Goal: Find specific page/section: Find specific page/section

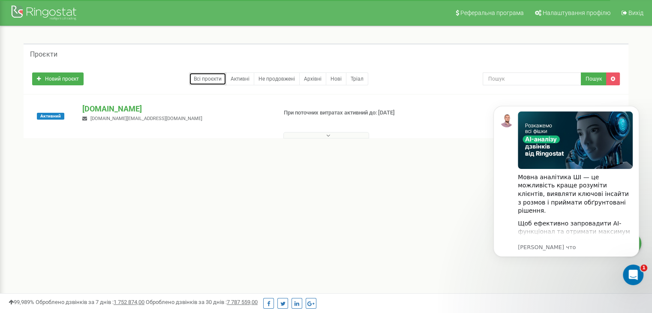
click at [209, 81] on link "Всі проєкти" at bounding box center [207, 78] width 37 height 13
click at [328, 135] on icon at bounding box center [328, 135] width 4 height 6
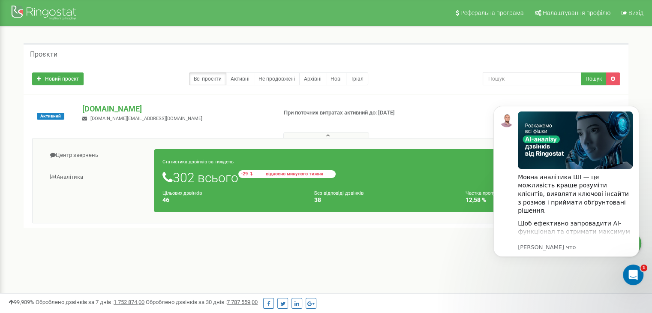
click at [252, 174] on icon at bounding box center [251, 173] width 3 height 5
click at [449, 254] on div "1 - 1 of 1" at bounding box center [326, 243] width 604 height 30
click at [334, 79] on link "Нові" at bounding box center [336, 78] width 21 height 13
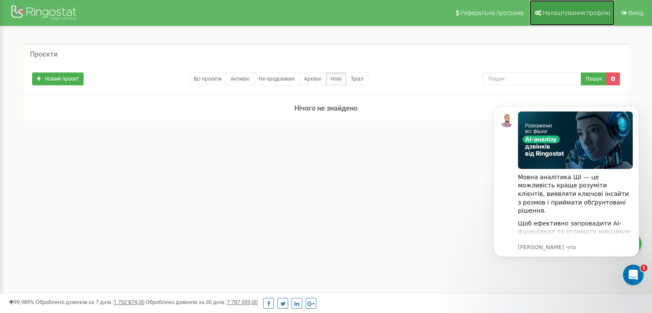
click at [565, 14] on span "Налаштування профілю" at bounding box center [576, 12] width 68 height 7
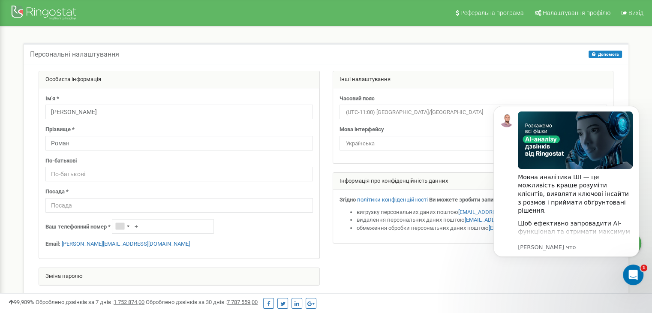
scroll to position [86, 0]
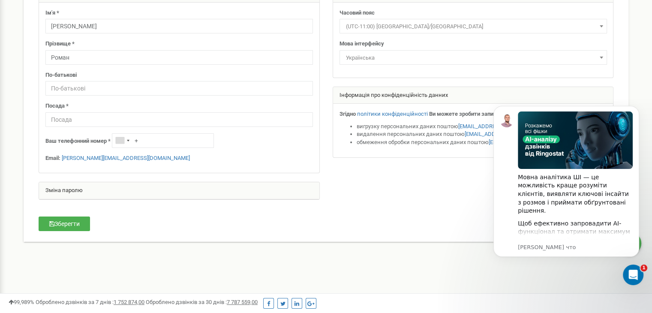
click at [390, 259] on div "Персональні налаштування Допомога Допомога На цій сторінці ви можете відредагув…" at bounding box center [325, 104] width 639 height 329
click at [636, 108] on icon "Dismiss notification" at bounding box center [636, 108] width 5 height 5
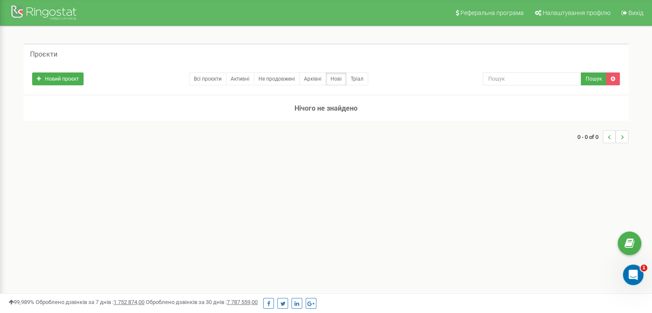
click at [610, 138] on li "..." at bounding box center [608, 136] width 13 height 13
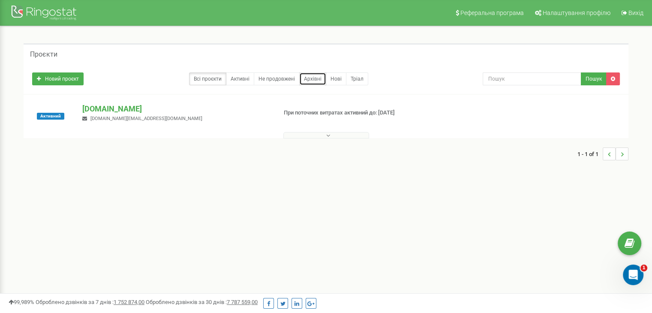
click at [319, 80] on link "Архівні" at bounding box center [312, 78] width 27 height 13
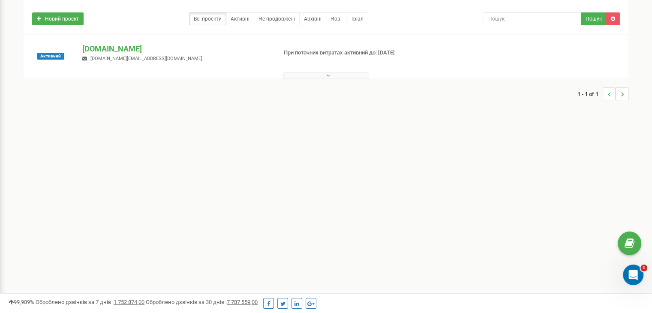
scroll to position [171, 0]
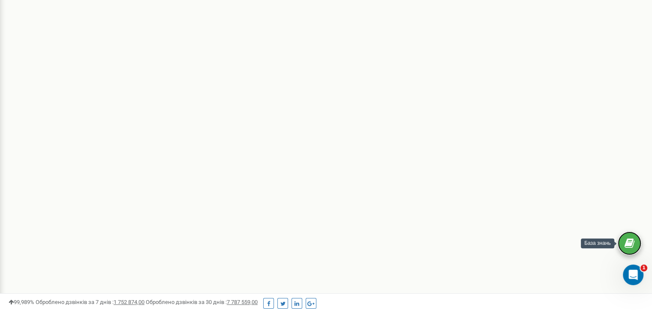
click at [627, 243] on icon at bounding box center [629, 243] width 10 height 13
click at [628, 275] on icon "Открыть службу сообщений Intercom" at bounding box center [632, 273] width 14 height 14
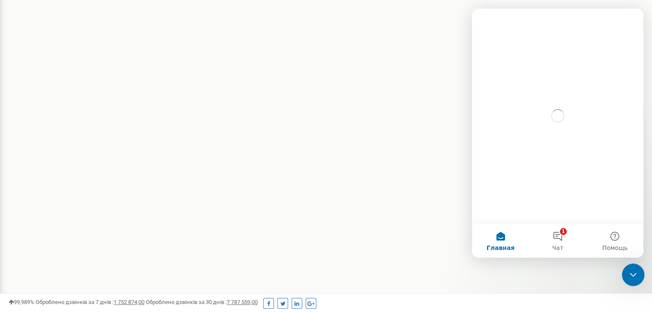
scroll to position [0, 0]
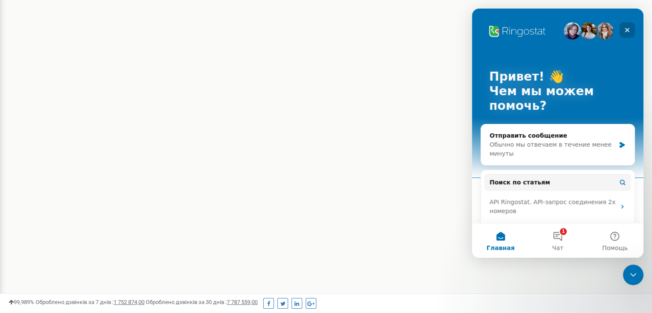
click at [628, 31] on icon "Закрыть" at bounding box center [627, 30] width 5 height 5
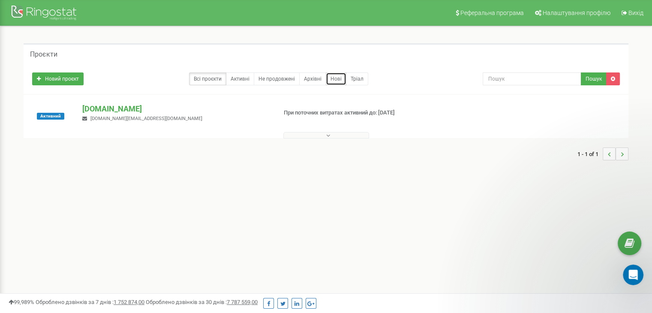
click at [334, 79] on link "Нові" at bounding box center [336, 78] width 21 height 13
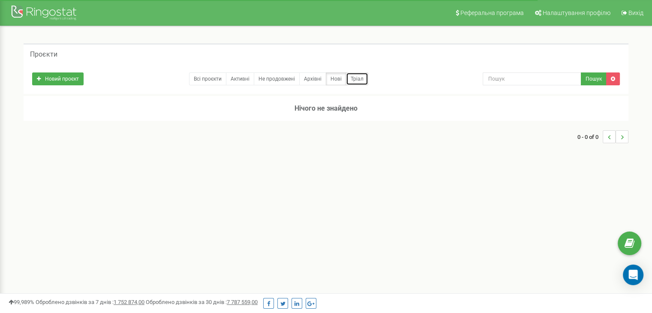
click at [356, 79] on link "Тріал" at bounding box center [357, 78] width 22 height 13
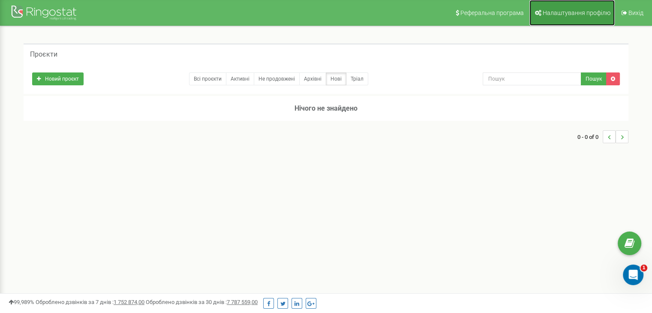
click at [581, 14] on span "Налаштування профілю" at bounding box center [576, 12] width 68 height 7
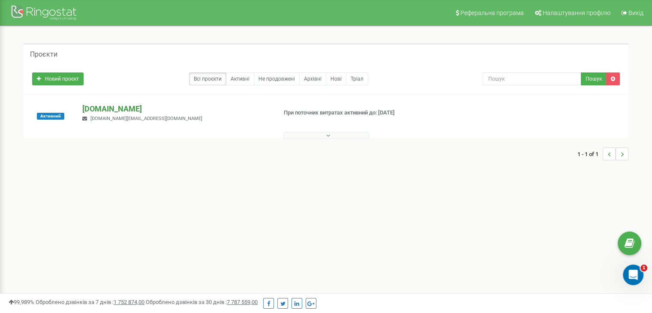
click at [106, 110] on p "[DOMAIN_NAME]" at bounding box center [175, 108] width 187 height 11
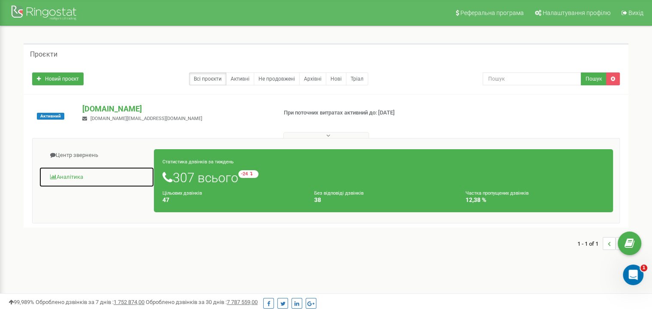
click at [71, 175] on link "Аналiтика" at bounding box center [96, 177] width 115 height 21
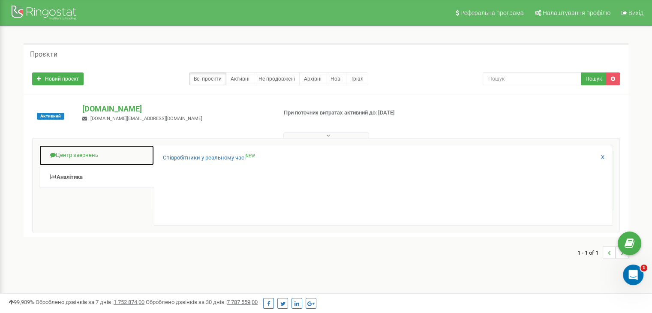
click at [79, 156] on link "Центр звернень" at bounding box center [96, 155] width 115 height 21
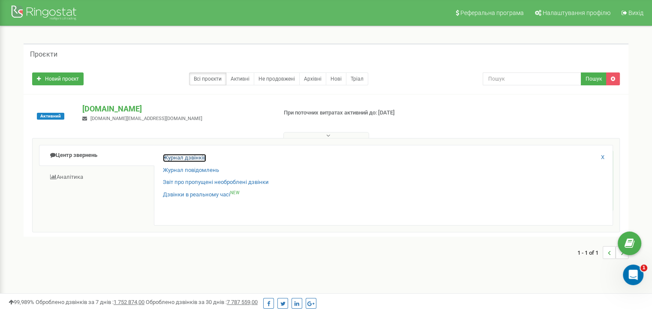
click at [167, 159] on link "Журнал дзвінків" at bounding box center [184, 158] width 43 height 8
